Goal: Communication & Community: Answer question/provide support

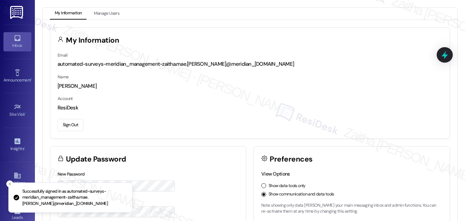
click at [23, 50] on link "Inbox" at bounding box center [17, 41] width 28 height 19
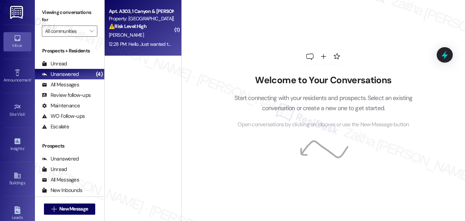
click at [162, 38] on div "[PERSON_NAME]" at bounding box center [141, 35] width 66 height 9
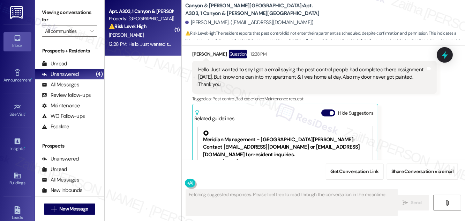
scroll to position [1540, 0]
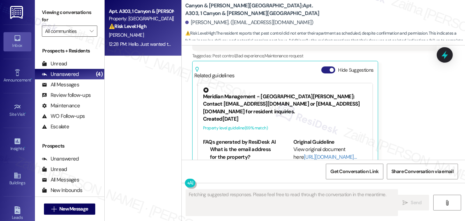
click at [328, 66] on button "Hide Suggestions" at bounding box center [328, 69] width 14 height 7
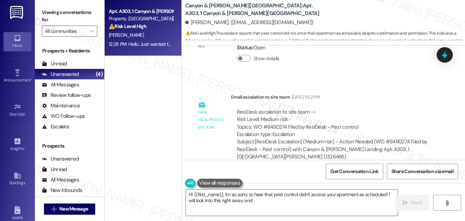
scroll to position [1357, 0]
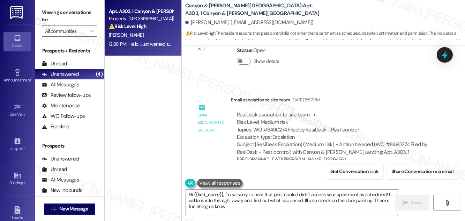
type textarea "Hi {{first_name}}, I'm so sorry to hear that pest control didn't access your ap…"
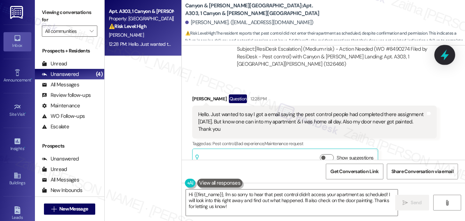
click at [443, 55] on icon at bounding box center [445, 55] width 8 height 11
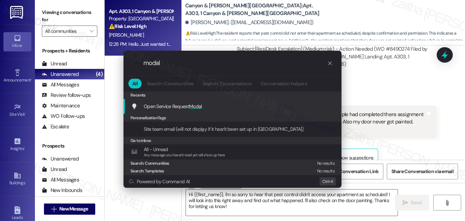
type input "modal"
click at [202, 106] on span "Modal" at bounding box center [195, 106] width 13 height 6
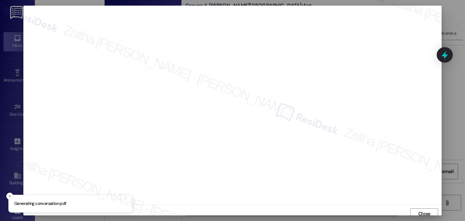
scroll to position [4, 0]
click at [419, 209] on span "Close" at bounding box center [424, 209] width 12 height 7
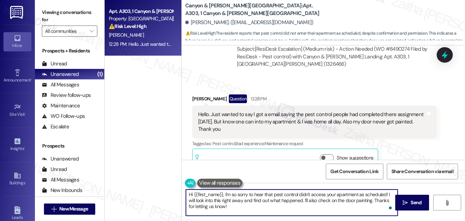
drag, startPoint x: 389, startPoint y: 193, endPoint x: 381, endPoint y: 204, distance: 13.4
click at [381, 204] on textarea "Hi {{first_name}}, I'm so sorry to hear that pest control didn't access your ap…" at bounding box center [292, 202] width 212 height 26
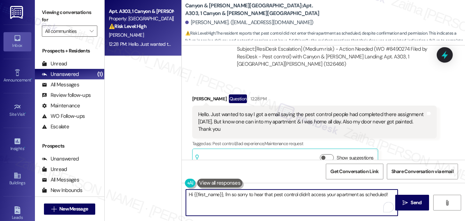
type textarea "Hi {{first_name}}, I'm so sorry to hear that pest control didn't access your ap…"
drag, startPoint x: 223, startPoint y: 193, endPoint x: 389, endPoint y: 200, distance: 165.6
click at [389, 200] on textarea "Hi {{first_name}}, I'm so sorry to hear that pest control didn't access your ap…" at bounding box center [292, 202] width 212 height 26
click at [443, 58] on icon at bounding box center [445, 55] width 12 height 12
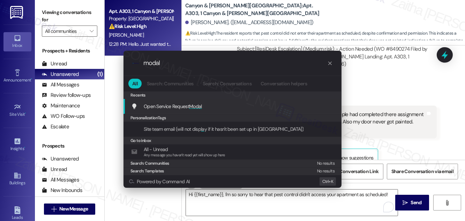
type input "modal"
click at [198, 106] on span "Modal" at bounding box center [195, 106] width 13 height 6
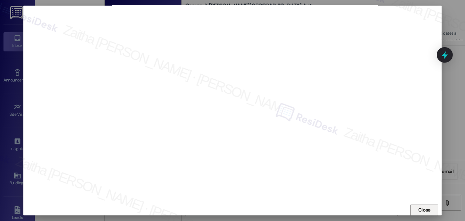
click at [423, 208] on span "Close" at bounding box center [424, 209] width 12 height 7
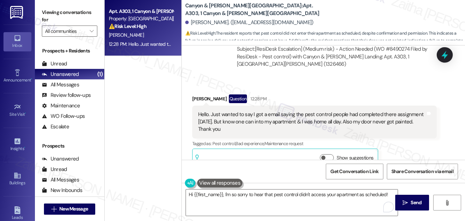
click at [338, 79] on div "Received via SMS [PERSON_NAME] Question 12:28 PM Hello. Just wanted to say I go…" at bounding box center [323, 127] width 283 height 96
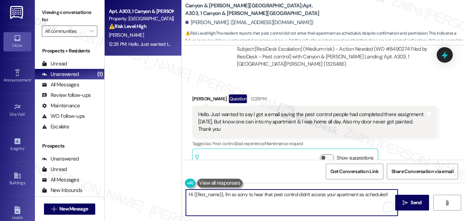
drag, startPoint x: 186, startPoint y: 195, endPoint x: 388, endPoint y: 199, distance: 202.1
click at [388, 199] on textarea "Hi {{first_name}}, I'm so sorry to hear that pest control didn't access your ap…" at bounding box center [292, 202] width 212 height 26
click at [247, 202] on textarea "Hi {{first_name}}, I'm so sorry to hear that pest control didn't access your ap…" at bounding box center [292, 202] width 212 height 26
drag, startPoint x: 235, startPoint y: 194, endPoint x: 391, endPoint y: 195, distance: 155.7
click at [391, 195] on textarea "Hi {{first_name}}, I'm so sorry to hear that pest control didn't access your ap…" at bounding box center [292, 202] width 212 height 26
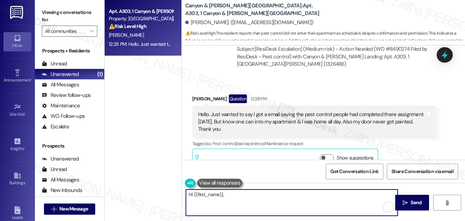
paste textarea "I’m so sorry to hear that pest control was unable to access your apartment as s…"
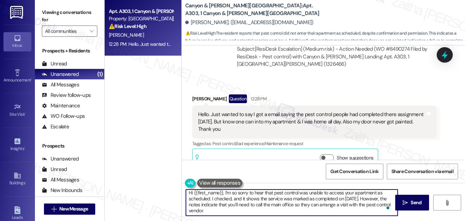
scroll to position [2, 0]
type textarea "Hi {{first_name}}, I’m so sorry to hear that pest control was unable to access …"
click at [441, 54] on icon at bounding box center [445, 55] width 12 height 12
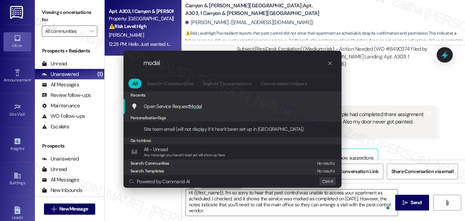
type input "modal"
click at [198, 104] on span "Modal" at bounding box center [195, 106] width 13 height 6
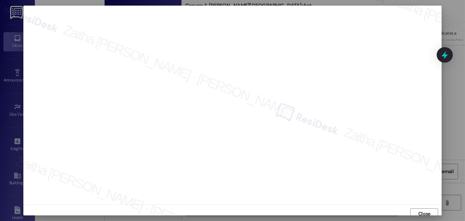
scroll to position [4, 0]
click at [427, 208] on span "Close" at bounding box center [424, 209] width 12 height 7
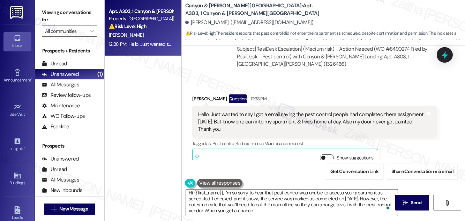
click at [331, 154] on button "Show suggestions" at bounding box center [327, 157] width 14 height 7
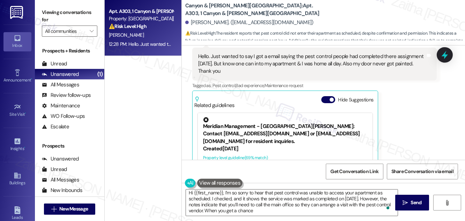
scroll to position [1516, 0]
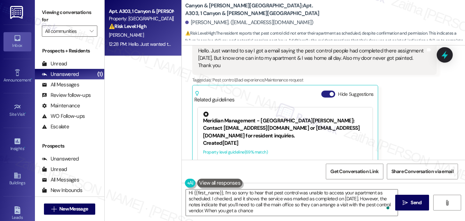
click at [324, 90] on button "Hide Suggestions" at bounding box center [328, 93] width 14 height 7
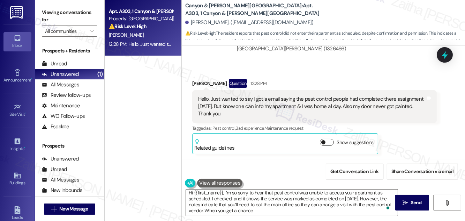
scroll to position [1453, 0]
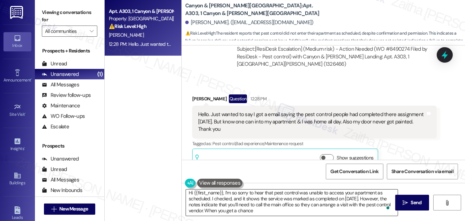
click at [279, 211] on textarea "Hi {{first_name}}, I’m so sorry to hear that pest control was unable to access …" at bounding box center [292, 202] width 212 height 26
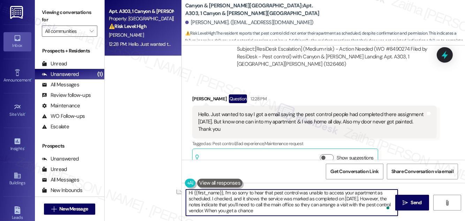
drag, startPoint x: 222, startPoint y: 209, endPoint x: 270, endPoint y: 209, distance: 48.5
click at [270, 209] on textarea "Hi {{first_name}}, I’m so sorry to hear that pest control was unable to access …" at bounding box center [292, 202] width 212 height 26
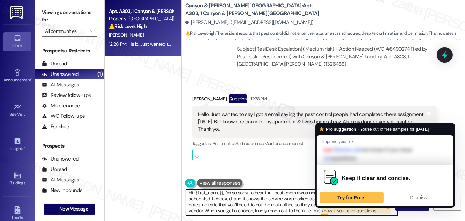
click at [320, 207] on div "Pro suggestion · You're out of free samples for [DATE] Improve your text Let Gi…" at bounding box center [386, 165] width 140 height 84
click at [321, 209] on textarea "Hi {{first_name}}, I’m so sorry to hear that pest control was unable to access …" at bounding box center [292, 202] width 212 height 26
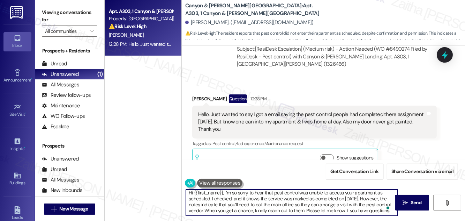
scroll to position [0, 0]
type textarea "Hi {{first_name}}, I’m so sorry to hear that pest control was unable to access …"
click at [403, 196] on button " Send" at bounding box center [412, 202] width 34 height 16
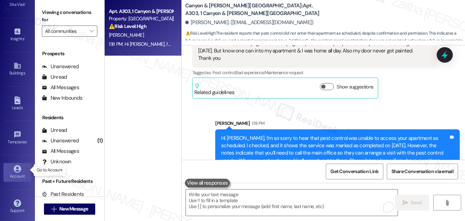
click at [15, 174] on div "Account" at bounding box center [17, 175] width 35 height 7
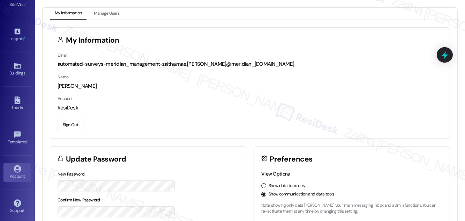
click at [73, 124] on button "Sign Out" at bounding box center [71, 125] width 26 height 12
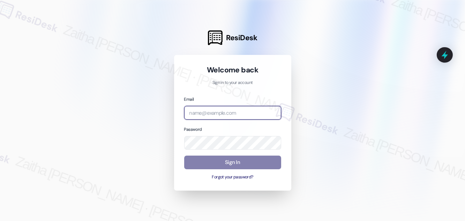
click at [216, 116] on input "email" at bounding box center [232, 113] width 97 height 14
type input "[EMAIL_ADDRESS][PERSON_NAME][DOMAIN_NAME]"
